Goal: Task Accomplishment & Management: Manage account settings

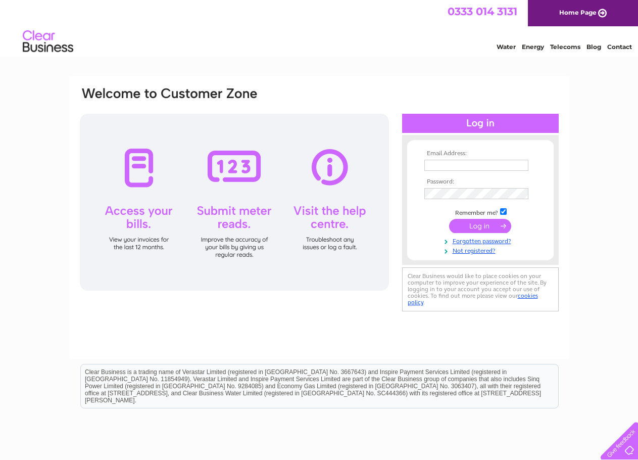
drag, startPoint x: 0, startPoint y: 0, endPoint x: 464, endPoint y: 166, distance: 492.7
click at [464, 166] on input "text" at bounding box center [477, 165] width 104 height 11
type input "[EMAIL_ADDRESS][DOMAIN_NAME]"
click at [477, 226] on input "submit" at bounding box center [480, 226] width 62 height 14
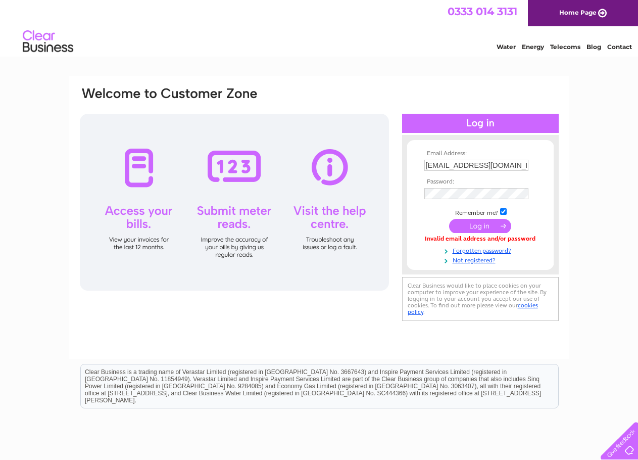
click at [456, 231] on input "submit" at bounding box center [480, 226] width 62 height 14
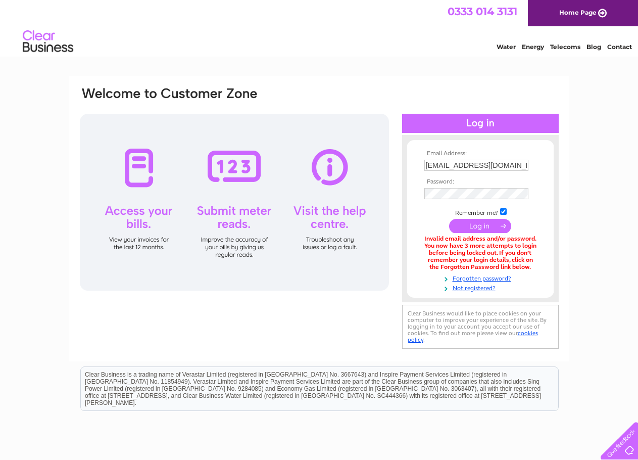
click at [427, 21] on div "0333 014 3131 Home Page" at bounding box center [319, 13] width 638 height 26
